Goal: Manage account settings

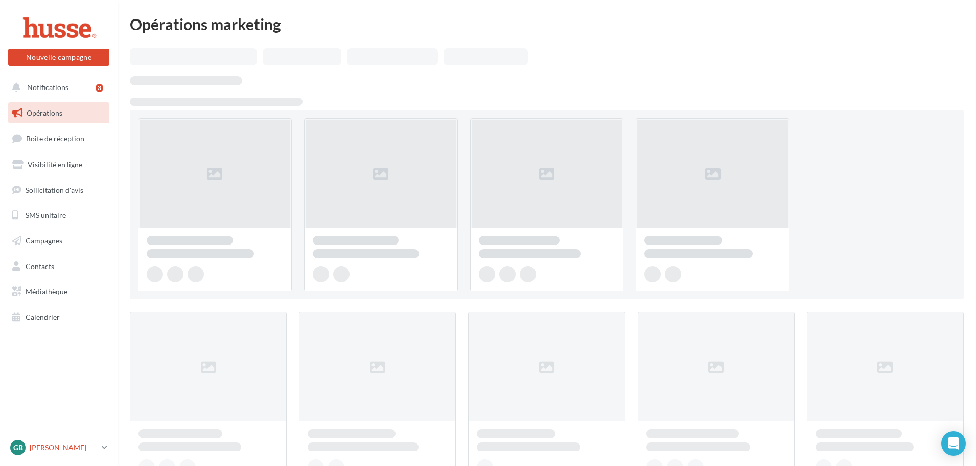
drag, startPoint x: 0, startPoint y: 0, endPoint x: 101, endPoint y: 447, distance: 458.1
click at [101, 447] on link "GB [PERSON_NAME].b" at bounding box center [58, 447] width 101 height 19
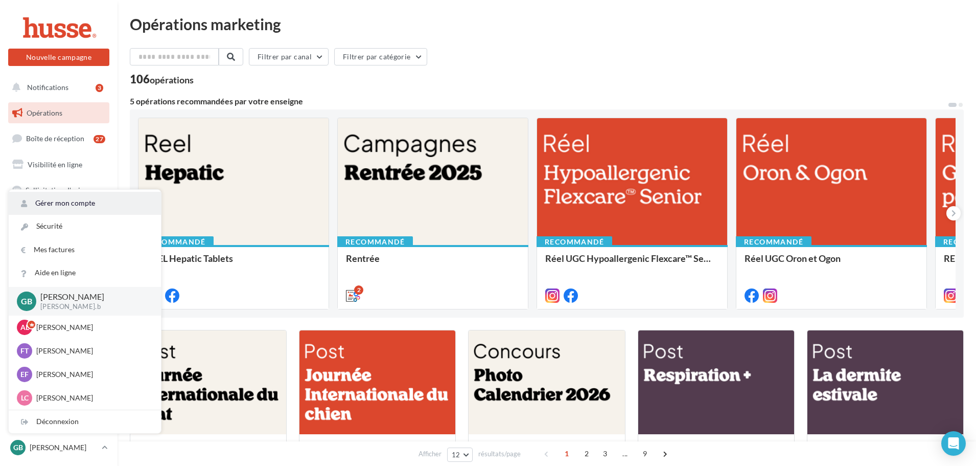
click at [62, 207] on link "Gérer mon compte" at bounding box center [85, 203] width 152 height 23
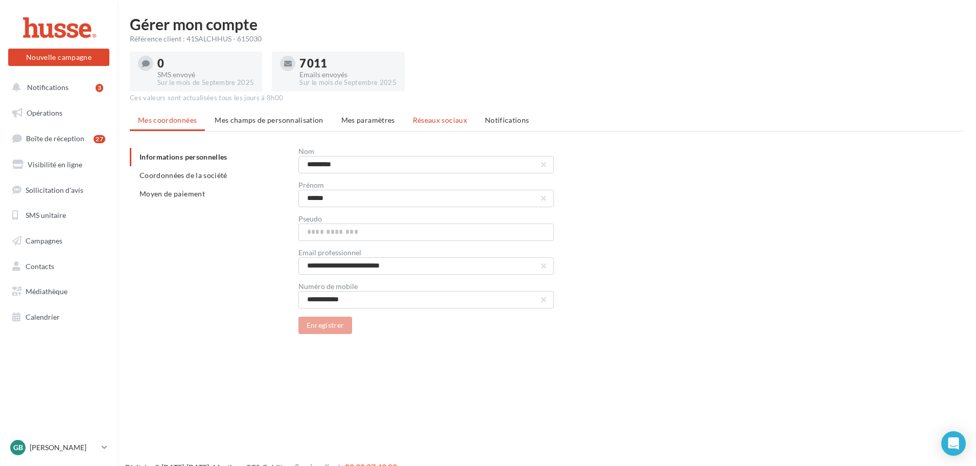
click at [427, 121] on span "Réseaux sociaux" at bounding box center [440, 120] width 54 height 9
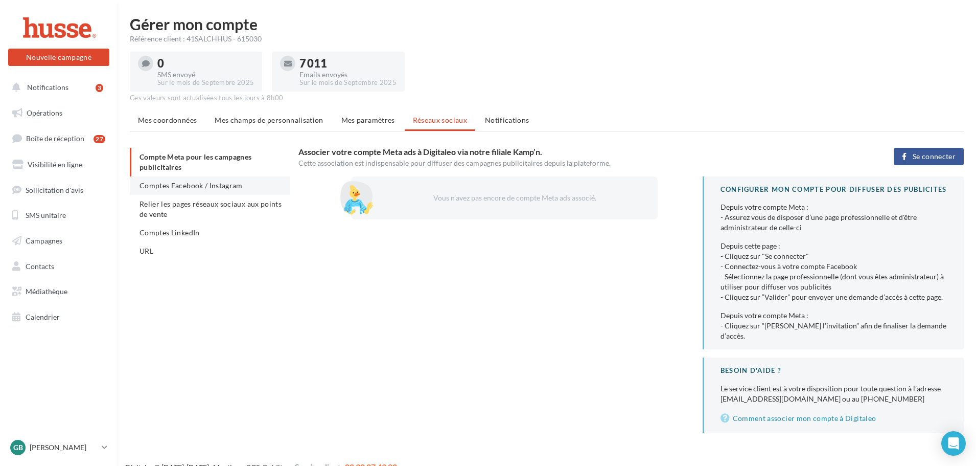
click at [225, 189] on span "Comptes Facebook / Instagram" at bounding box center [191, 185] width 103 height 9
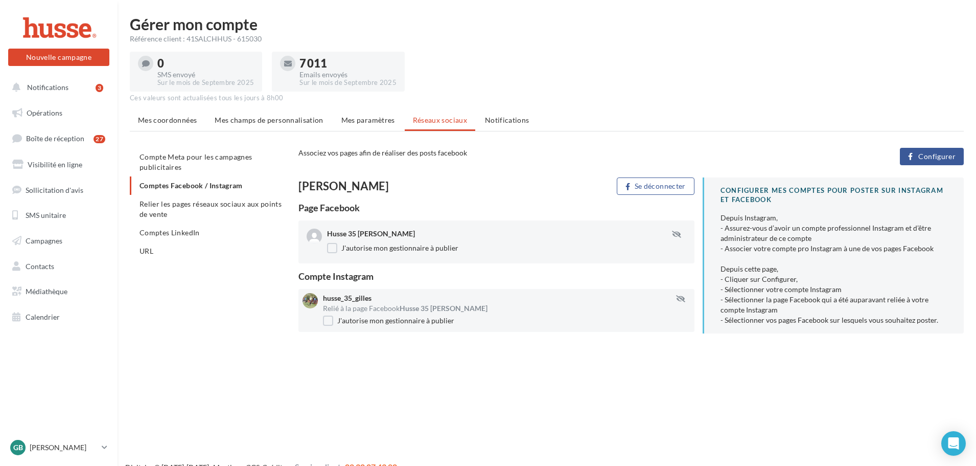
click at [919, 162] on button "Configurer" at bounding box center [932, 156] width 64 height 17
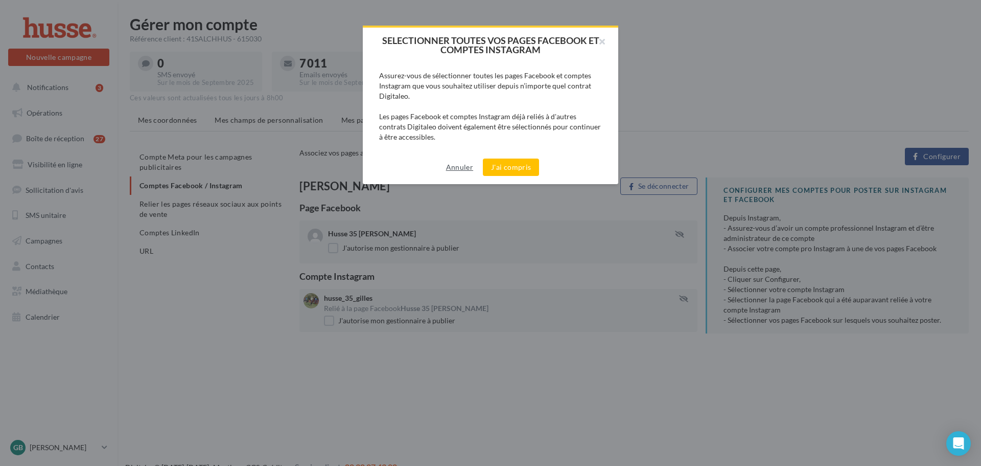
click at [455, 169] on button "Annuler" at bounding box center [459, 167] width 35 height 12
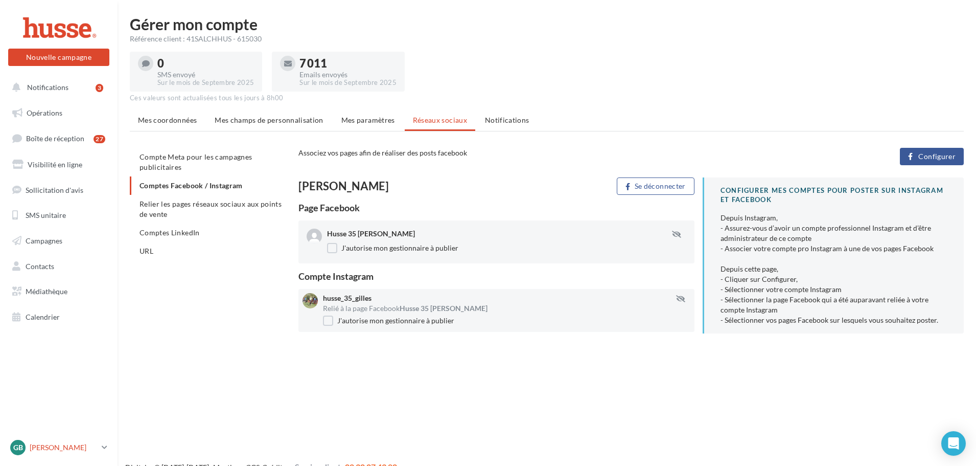
click at [105, 447] on icon at bounding box center [105, 447] width 6 height 9
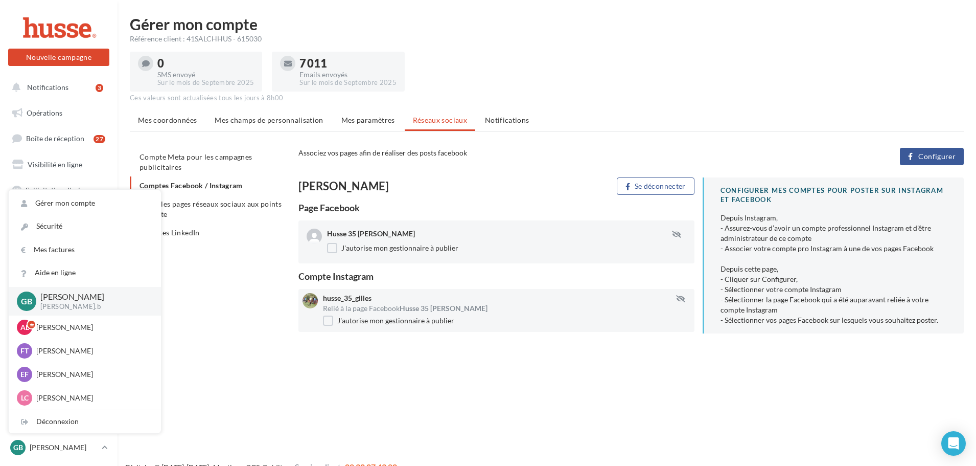
click at [263, 289] on div "Compte Meta pour les campagnes publicitaires Comptes Facebook / Instagram Relie…" at bounding box center [551, 245] width 842 height 194
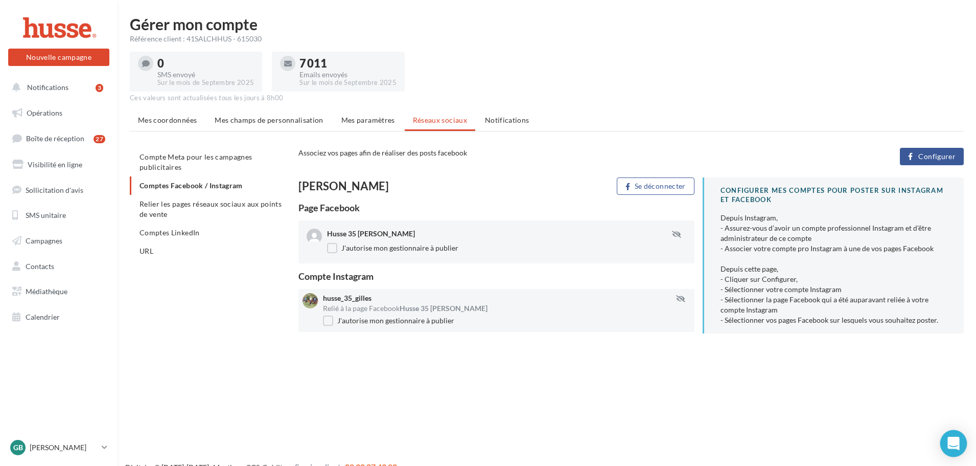
click at [959, 440] on icon "Open Intercom Messenger" at bounding box center [953, 443] width 13 height 13
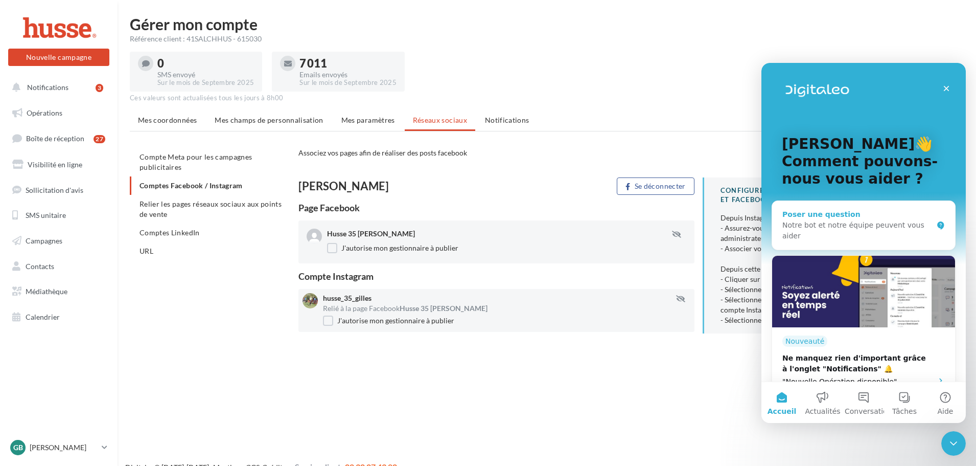
click at [838, 217] on div "Poser une question" at bounding box center [858, 214] width 150 height 11
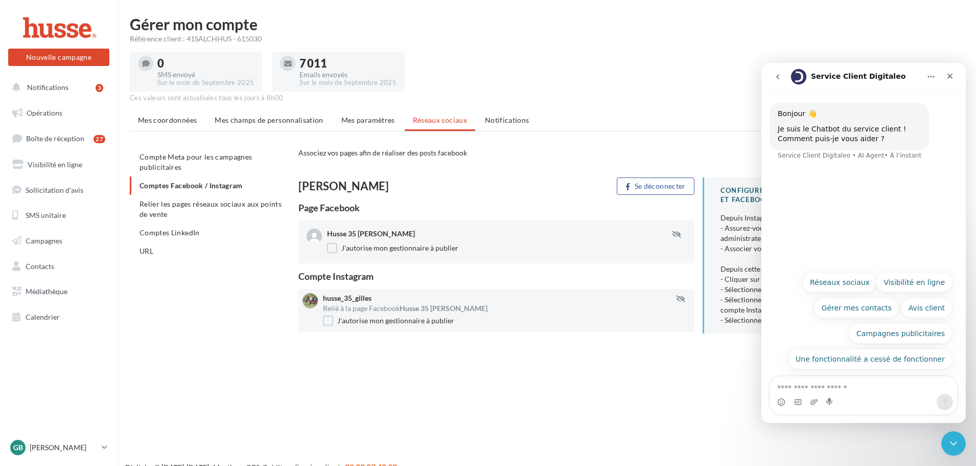
click at [844, 382] on textarea "Posez une question..." at bounding box center [863, 384] width 187 height 17
click at [108, 442] on link "GB [PERSON_NAME].b" at bounding box center [58, 447] width 101 height 19
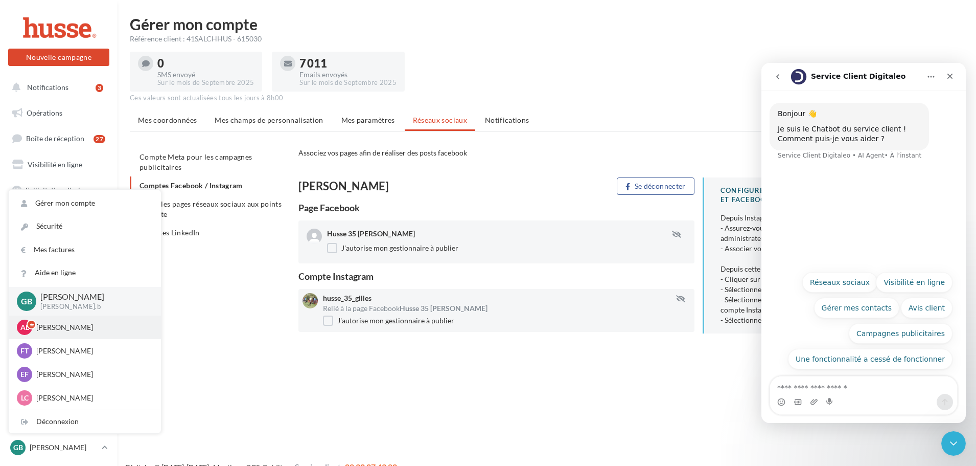
click at [71, 322] on p "[PERSON_NAME]" at bounding box center [92, 327] width 112 height 10
